Goal: Information Seeking & Learning: Learn about a topic

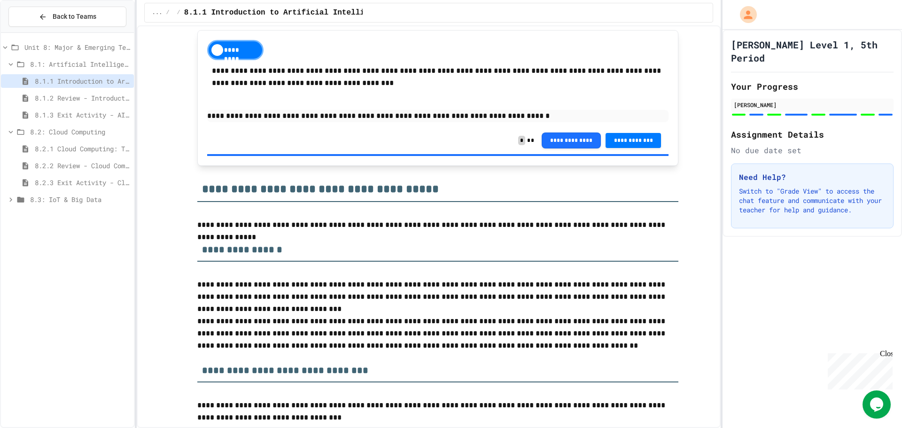
scroll to position [705, 0]
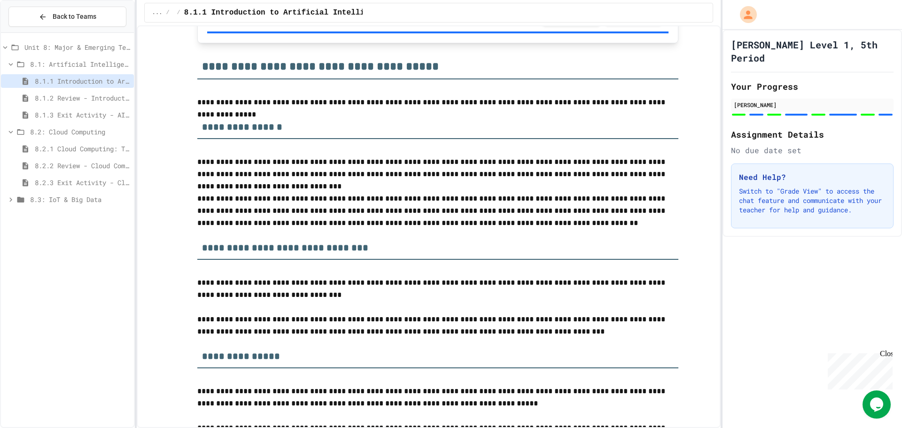
click at [51, 168] on span "8.2.2 Review - Cloud Computing" at bounding box center [82, 166] width 95 height 10
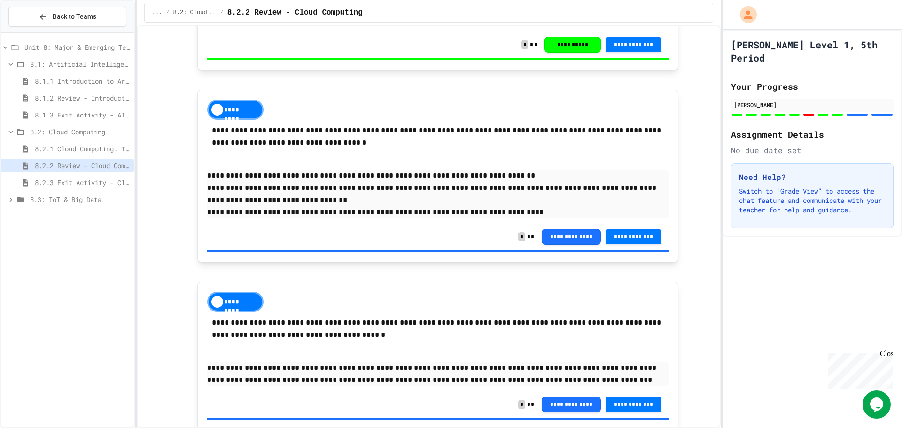
scroll to position [1941, 0]
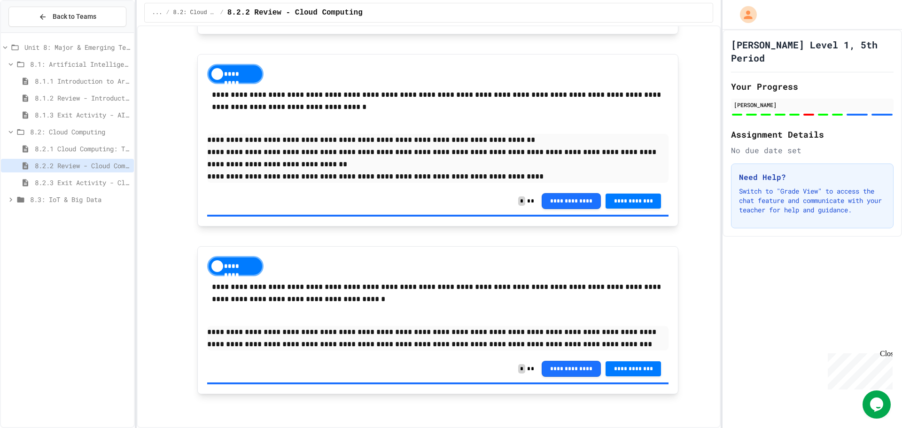
click at [91, 179] on span "8.2.3 Exit Activity - Cloud Service Detective" at bounding box center [82, 183] width 95 height 10
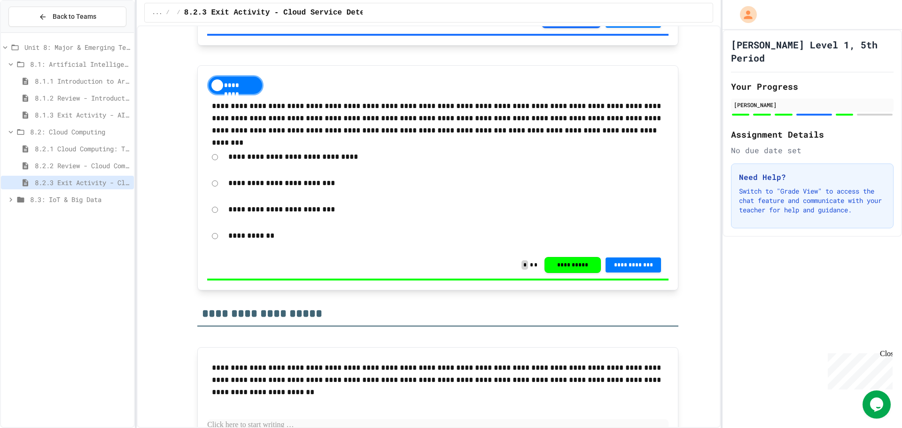
scroll to position [1066, 0]
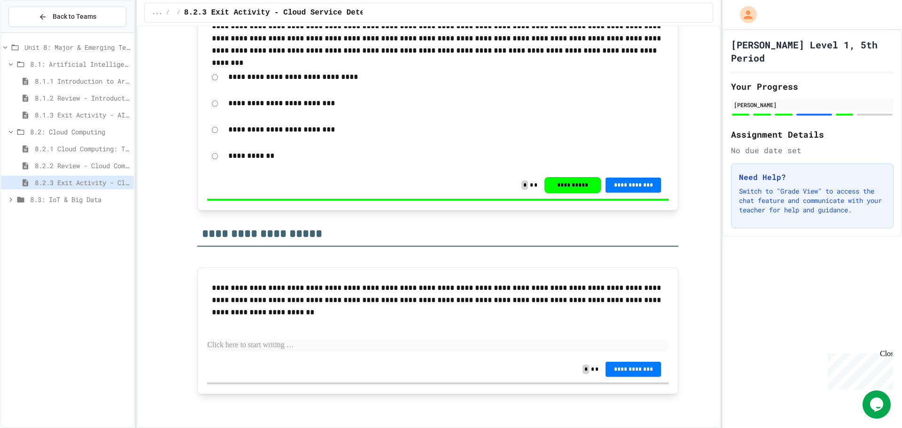
drag, startPoint x: 365, startPoint y: 351, endPoint x: 367, endPoint y: 347, distance: 4.8
click at [365, 351] on div "**********" at bounding box center [437, 316] width 461 height 79
click at [367, 349] on p at bounding box center [437, 345] width 461 height 12
drag, startPoint x: 237, startPoint y: 318, endPoint x: 222, endPoint y: 297, distance: 25.2
click at [222, 297] on p "**********" at bounding box center [438, 300] width 452 height 37
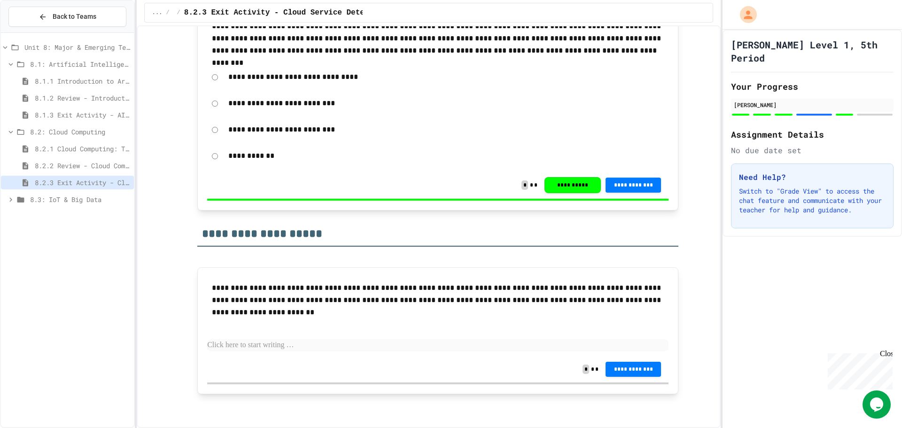
drag, startPoint x: 237, startPoint y: 314, endPoint x: 207, endPoint y: 278, distance: 46.7
click at [207, 278] on div "**********" at bounding box center [437, 300] width 461 height 46
click at [42, 201] on span "8.3: IoT & Big Data" at bounding box center [80, 199] width 100 height 10
click at [43, 217] on span "8.3.1 The Internet of Things and Big Data: Our Connected Digital World" at bounding box center [82, 216] width 95 height 10
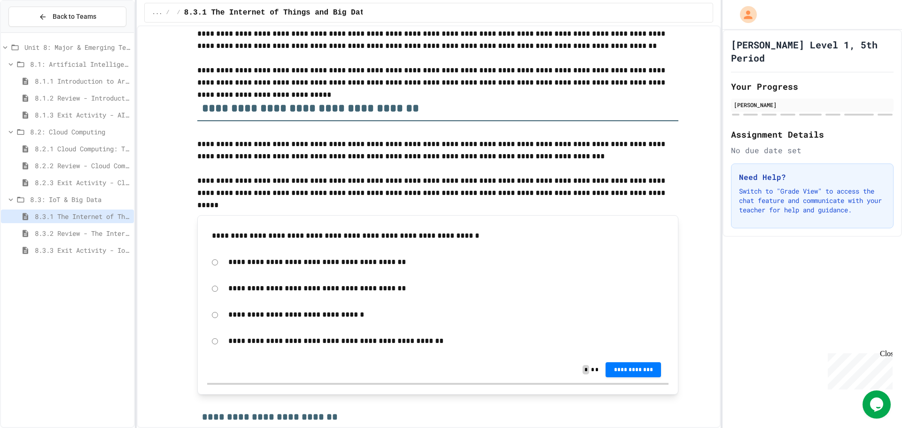
scroll to position [235, 0]
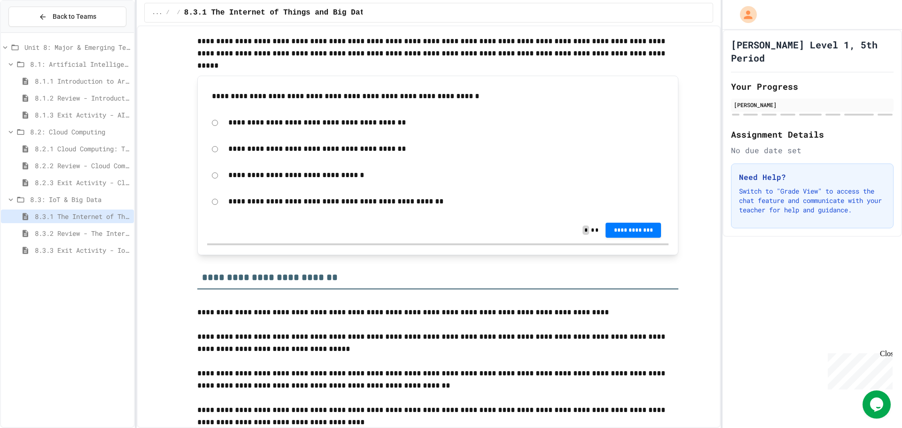
click at [71, 181] on span "8.2.3 Exit Activity - Cloud Service Detective" at bounding box center [82, 183] width 95 height 10
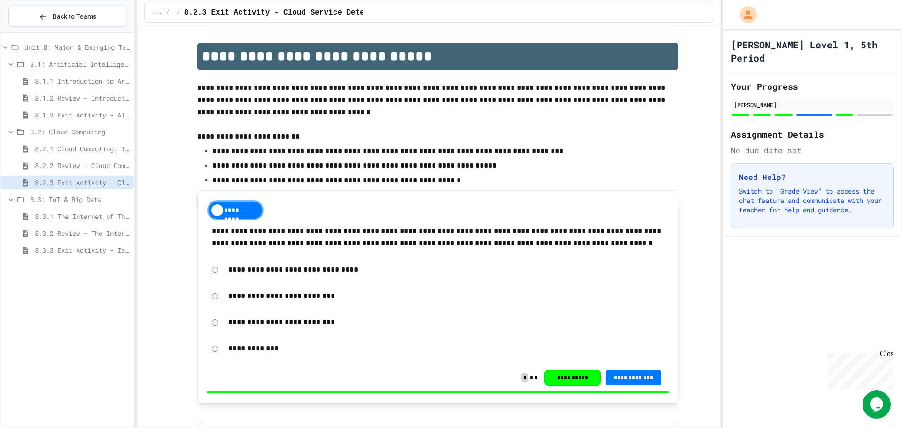
click at [225, 205] on div "*********" at bounding box center [235, 210] width 56 height 20
click at [238, 206] on div "********" at bounding box center [235, 210] width 56 height 20
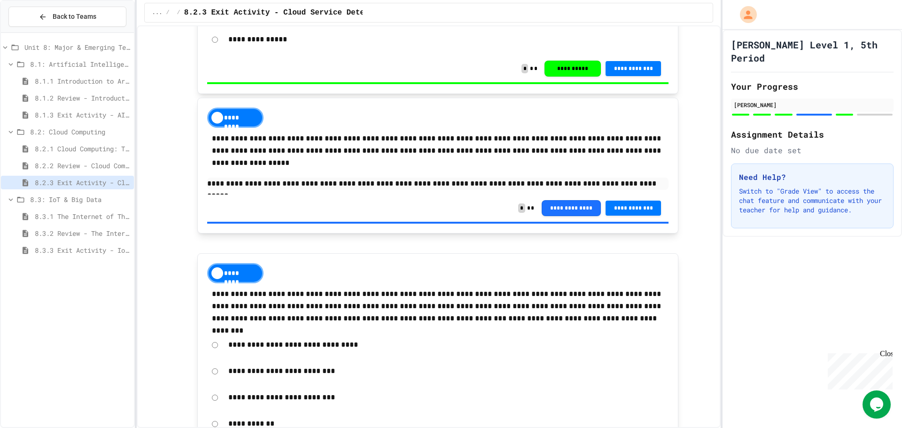
scroll to position [1066, 0]
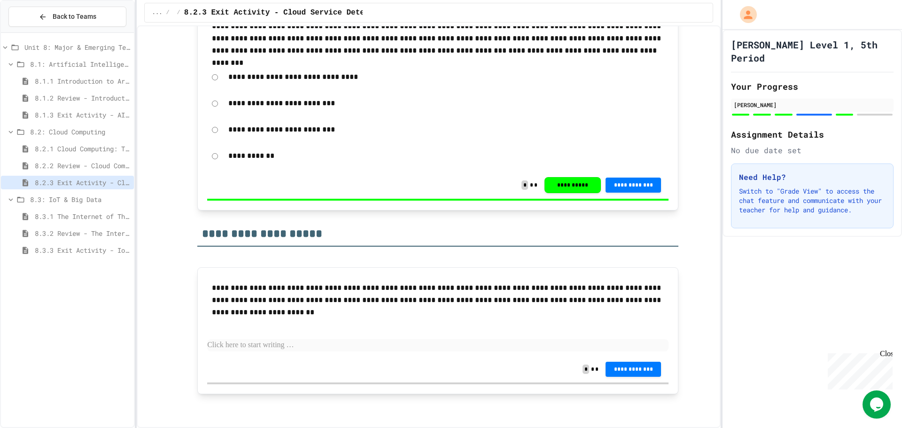
click at [92, 154] on div "8.2.1 Cloud Computing: Transforming the Digital World" at bounding box center [67, 149] width 133 height 14
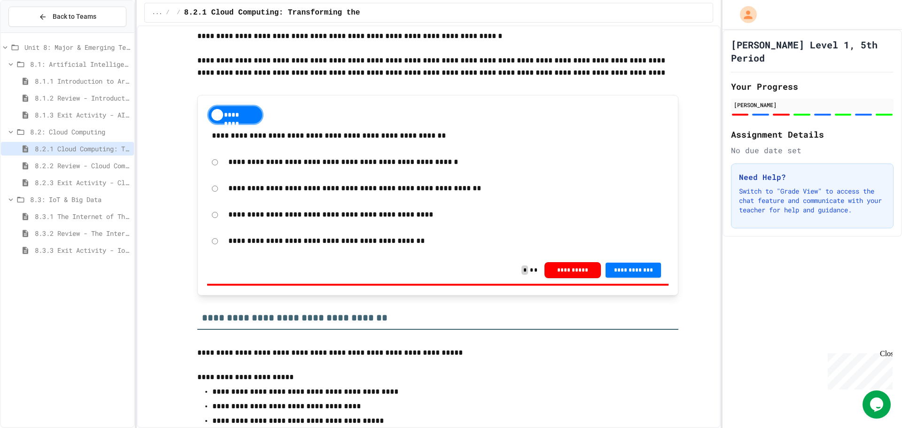
scroll to position [188, 0]
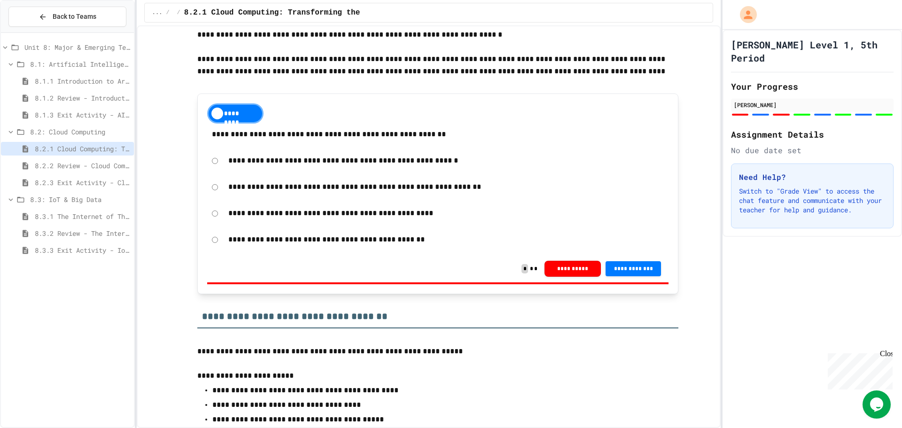
click at [222, 110] on div "*********" at bounding box center [235, 113] width 56 height 20
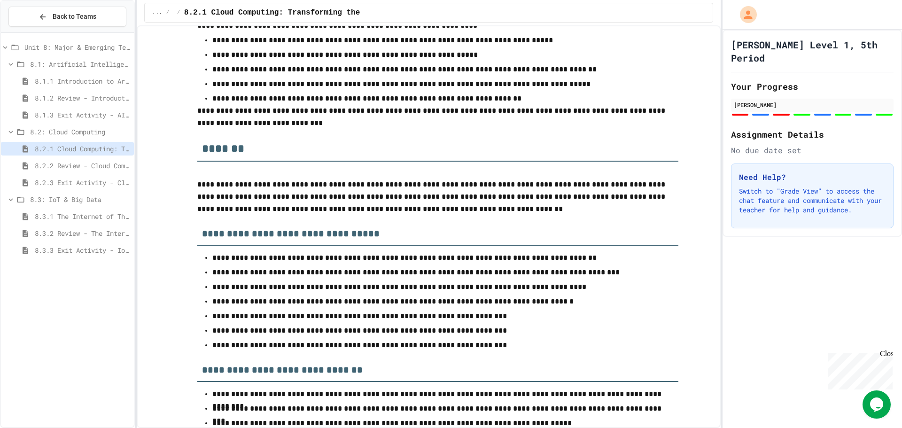
scroll to position [4463, 0]
click at [101, 54] on div "Unit 8: Major & Emerging Technologies" at bounding box center [67, 48] width 133 height 17
click at [101, 45] on span "Unit 8: Major & Emerging Technologies" at bounding box center [77, 47] width 106 height 10
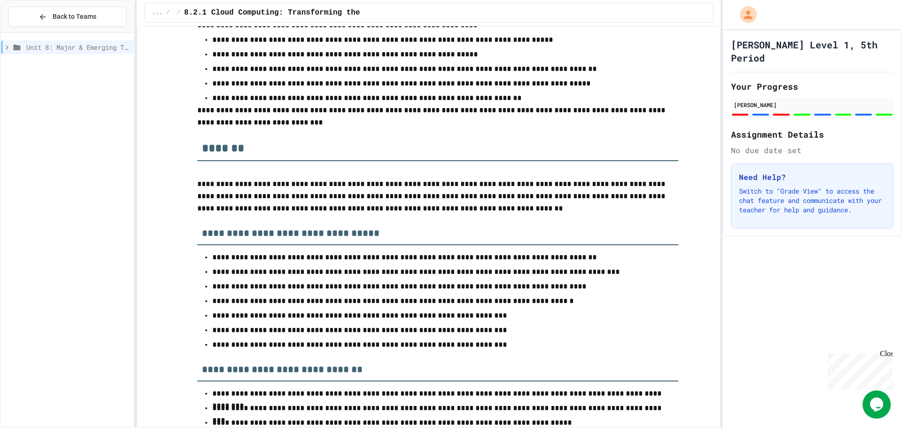
click at [85, 47] on span "Unit 8: Major & Emerging Technologies" at bounding box center [78, 47] width 104 height 10
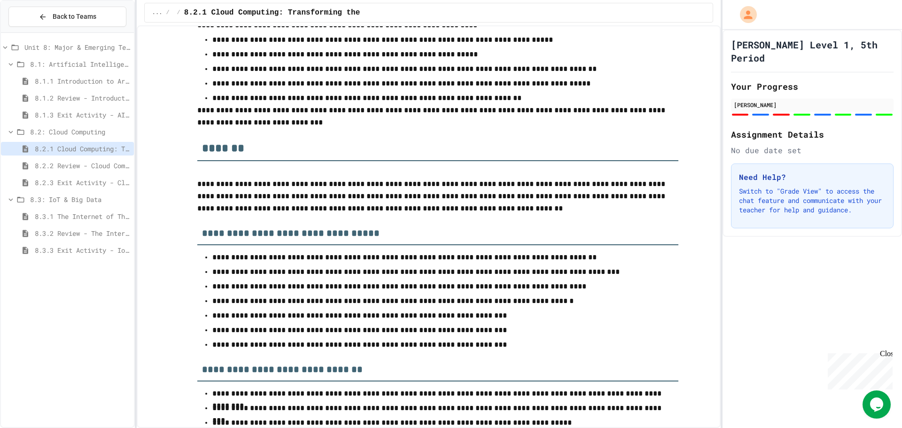
click at [59, 101] on span "8.1.2 Review - Introduction to Artificial Intelligence" at bounding box center [82, 98] width 95 height 10
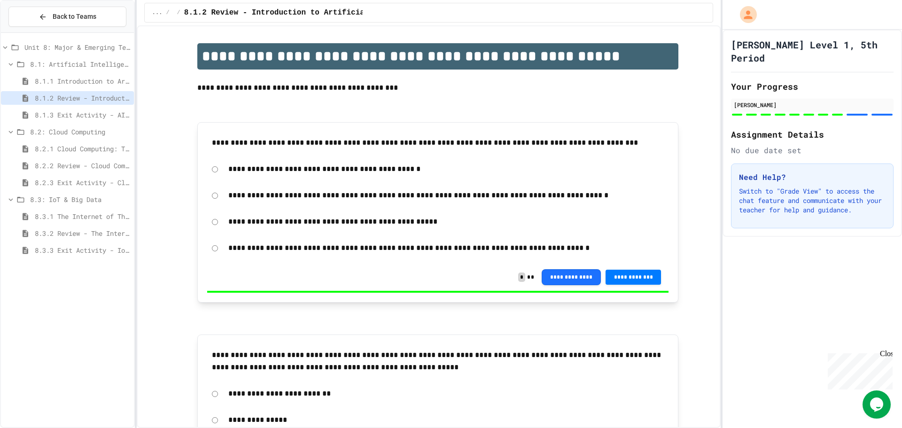
click at [59, 87] on div "8.1.1 Introduction to Artificial Intelligence" at bounding box center [67, 81] width 133 height 14
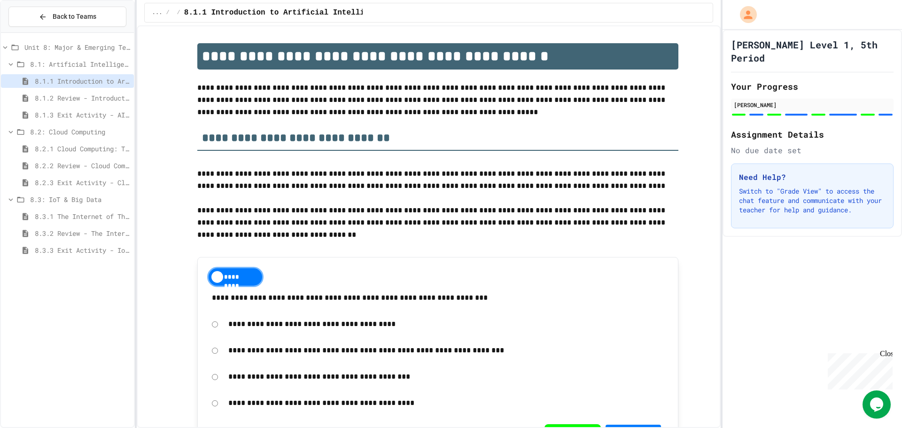
click at [61, 78] on span "8.1.1 Introduction to Artificial Intelligence" at bounding box center [82, 81] width 95 height 10
click at [34, 113] on div "8.1.3 Exit Activity - AI Detective" at bounding box center [67, 115] width 133 height 14
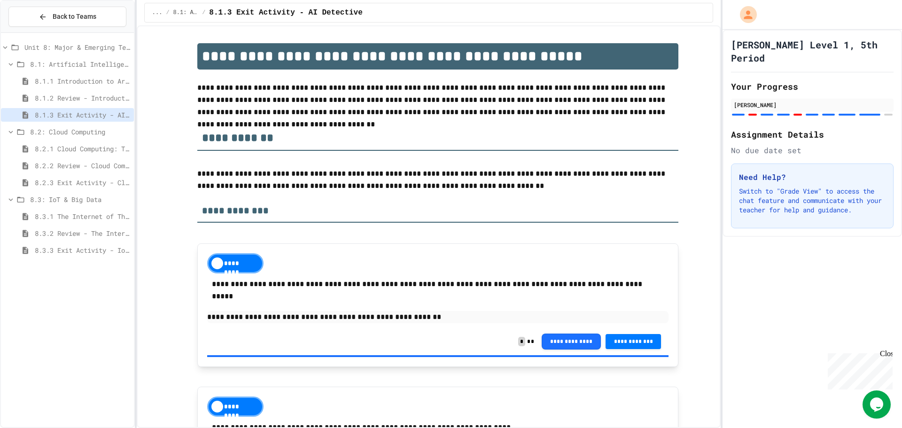
click at [55, 241] on div "8.3.2 Review - The Internet of Things and Big Data" at bounding box center [67, 234] width 133 height 17
click at [54, 170] on span "8.2.2 Review - Cloud Computing" at bounding box center [82, 166] width 95 height 10
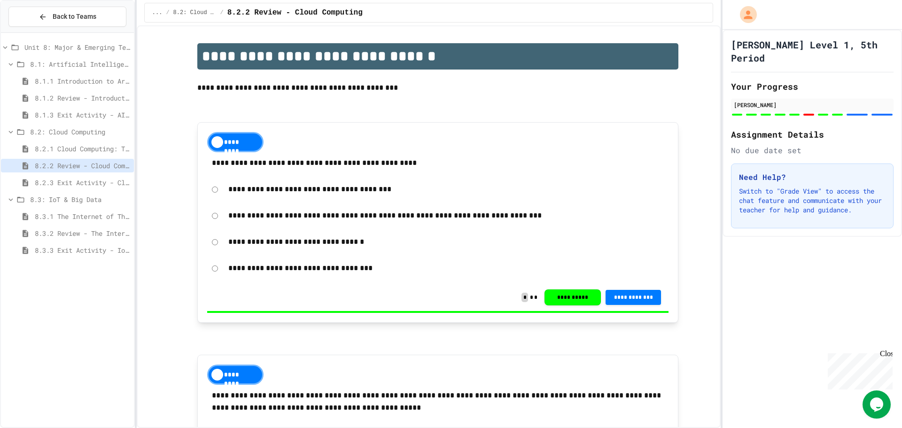
click at [63, 148] on span "8.2.1 Cloud Computing: Transforming the Digital World" at bounding box center [82, 149] width 95 height 10
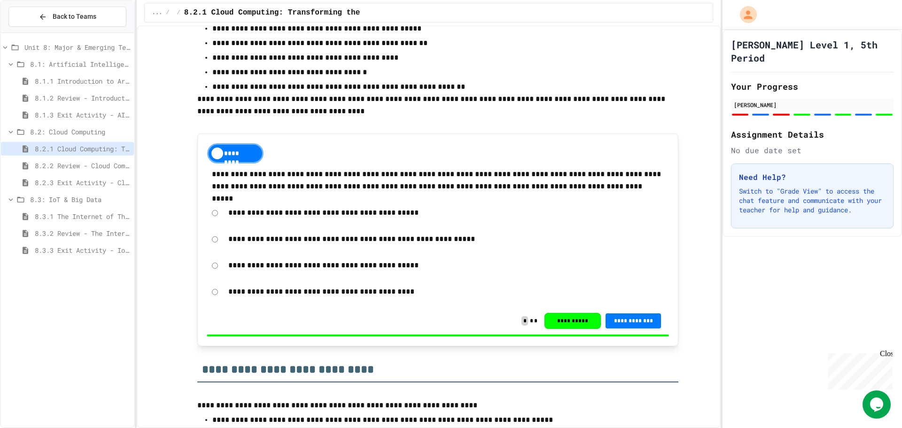
scroll to position [4087, 0]
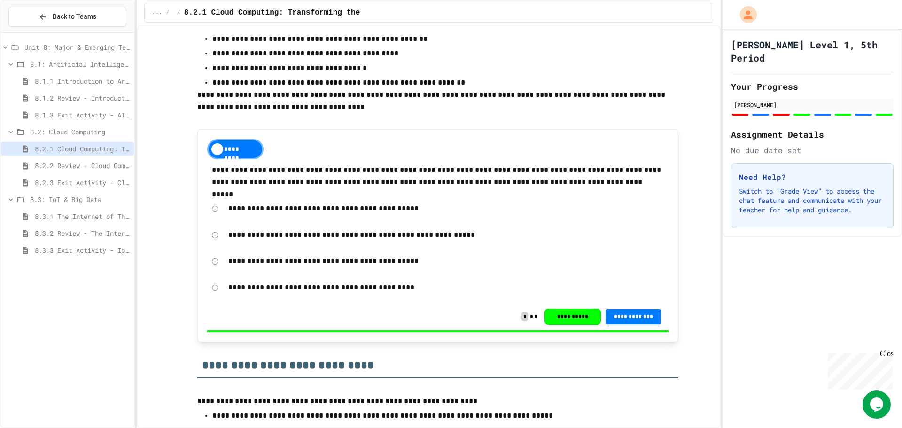
click at [95, 161] on span "8.2.2 Review - Cloud Computing" at bounding box center [82, 166] width 95 height 10
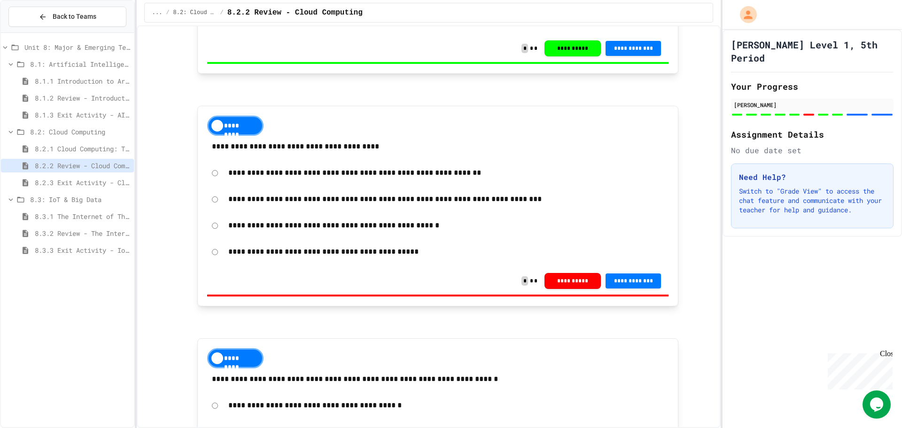
scroll to position [1221, 0]
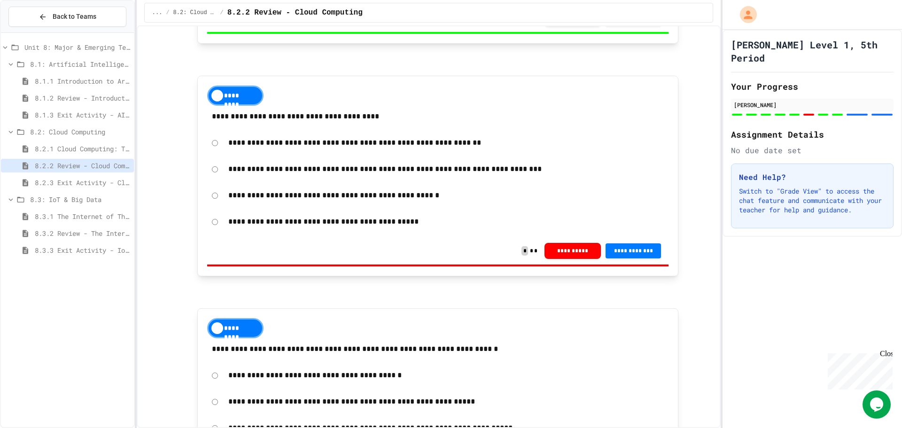
click at [233, 100] on div "*********" at bounding box center [235, 95] width 56 height 20
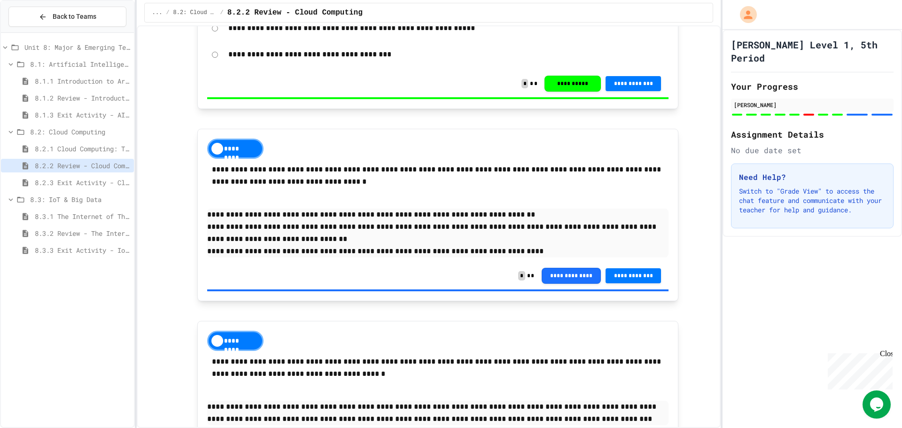
scroll to position [1941, 0]
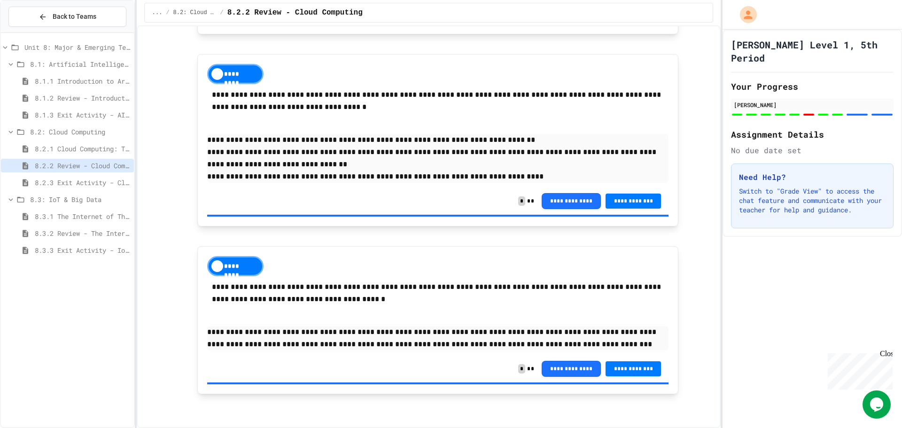
click at [98, 187] on span "8.2.3 Exit Activity - Cloud Service Detective" at bounding box center [82, 183] width 95 height 10
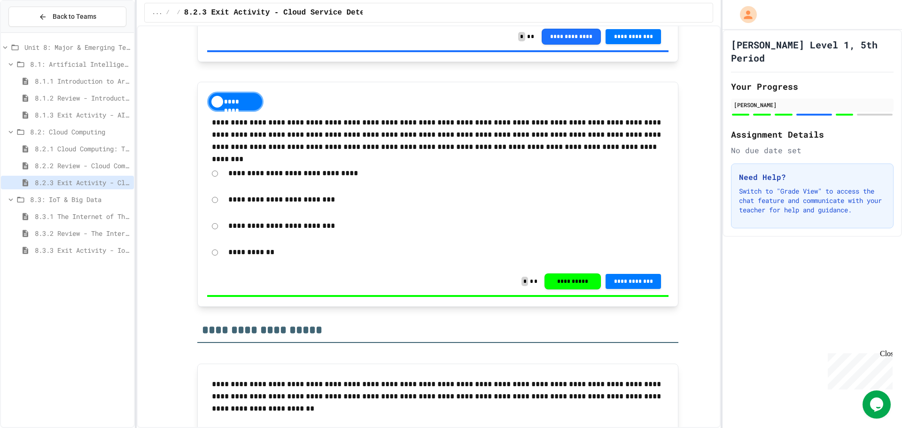
scroll to position [1066, 0]
